Goal: Information Seeking & Learning: Learn about a topic

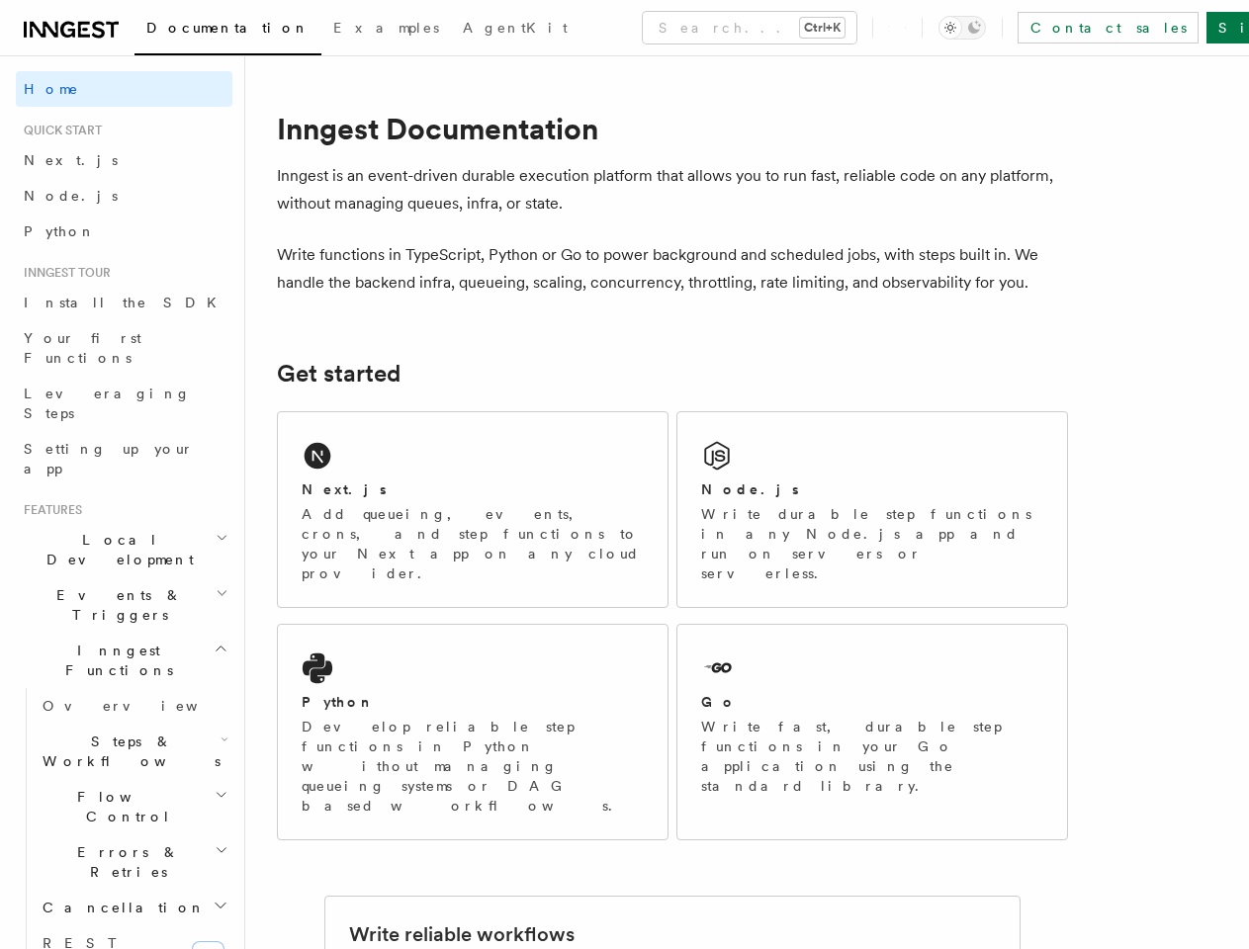
click at [664, 28] on button "Search... Ctrl+K" at bounding box center [750, 28] width 214 height 32
click at [116, 481] on div at bounding box center [624, 474] width 1249 height 949
click at [116, 516] on div at bounding box center [624, 474] width 1249 height 949
click at [116, 641] on span "Inngest Functions" at bounding box center [115, 661] width 198 height 40
click at [125, 732] on span "Steps & Workflows" at bounding box center [128, 752] width 186 height 40
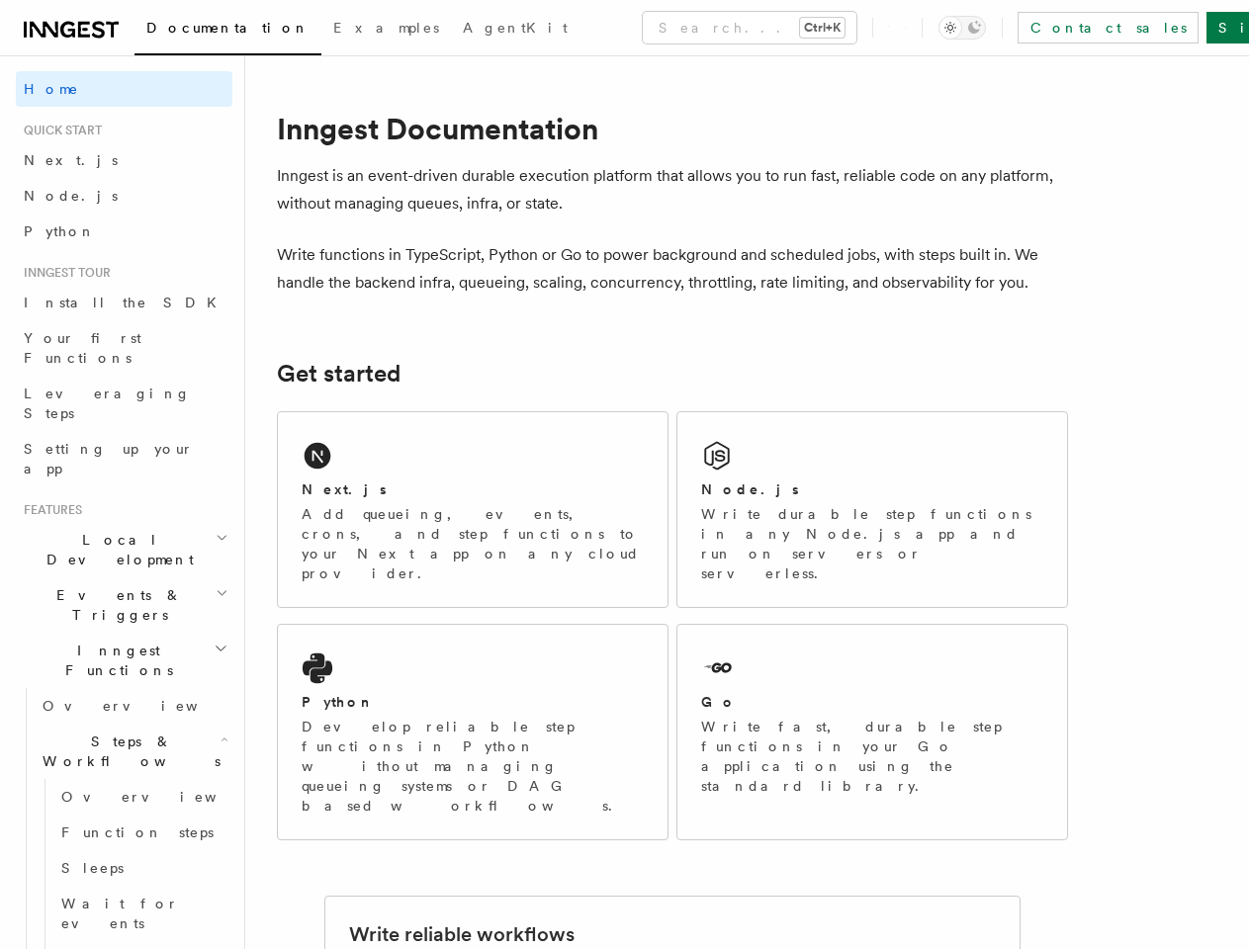
click at [138, 803] on span "new" at bounding box center [154, 814] width 33 height 22
